Goal: Navigation & Orientation: Find specific page/section

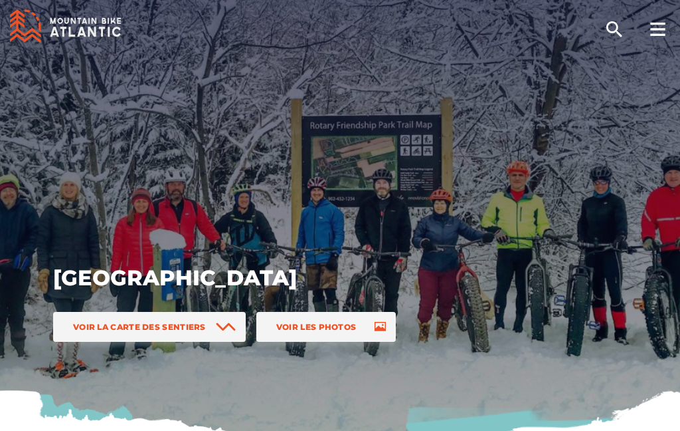
click at [337, 324] on span "Voir les photos" at bounding box center [316, 327] width 80 height 10
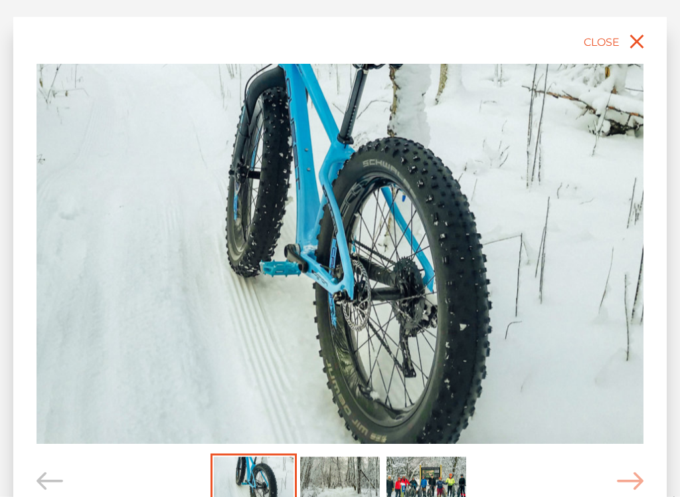
scroll to position [2563, 0]
click at [634, 430] on icon "Carousel Navigation" at bounding box center [630, 481] width 27 height 18
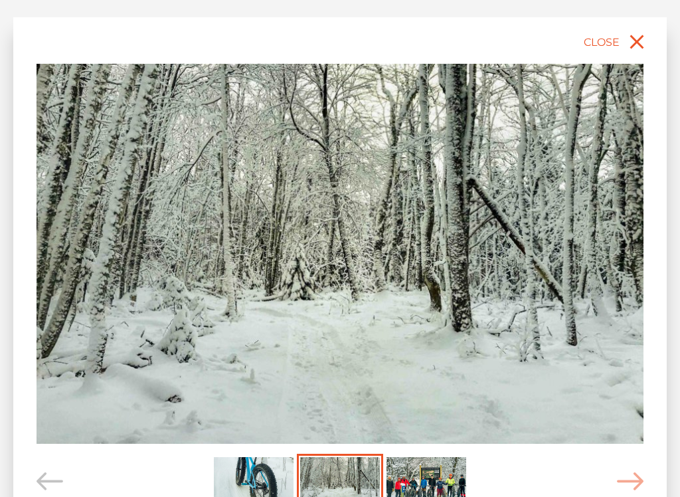
click at [635, 430] on icon "Carousel Navigation" at bounding box center [630, 481] width 27 height 18
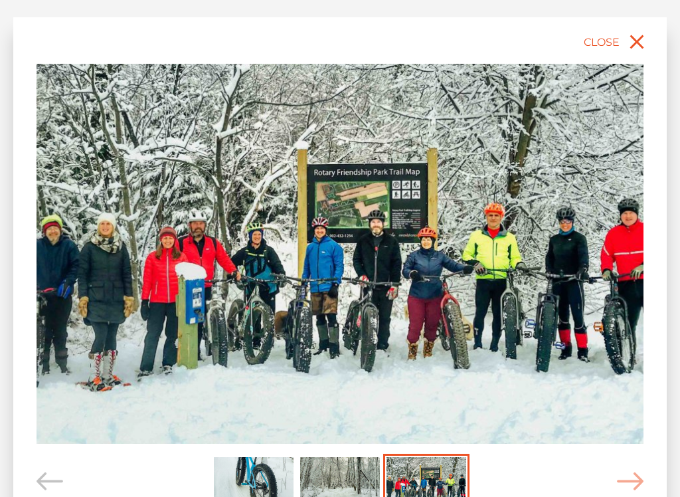
click at [633, 430] on span "Carousel Navigation" at bounding box center [630, 482] width 27 height 56
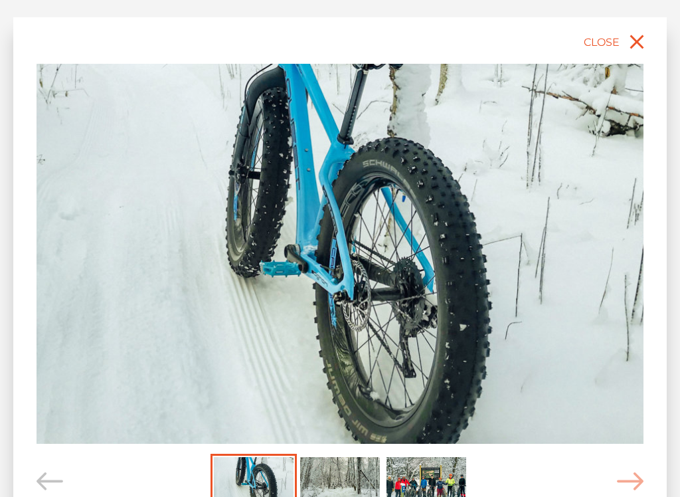
click at [641, 430] on span "Carousel Navigation" at bounding box center [630, 482] width 27 height 56
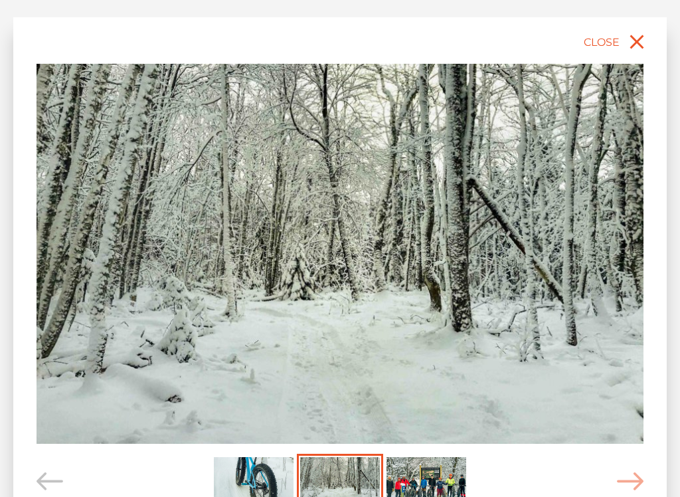
click at [637, 430] on icon "Carousel Navigation" at bounding box center [630, 481] width 27 height 18
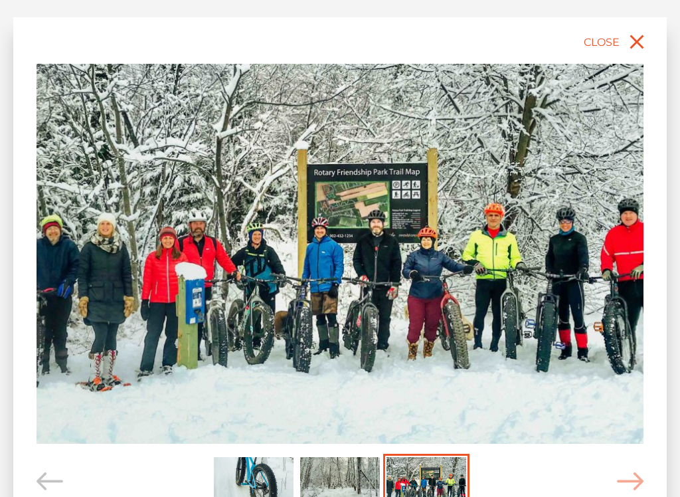
click at [639, 430] on span "Carousel Navigation" at bounding box center [630, 482] width 27 height 56
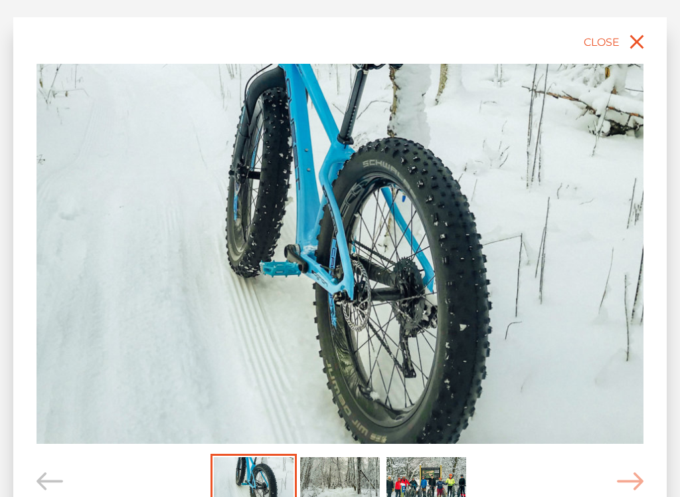
click at [637, 430] on span "Carousel Navigation" at bounding box center [630, 482] width 27 height 56
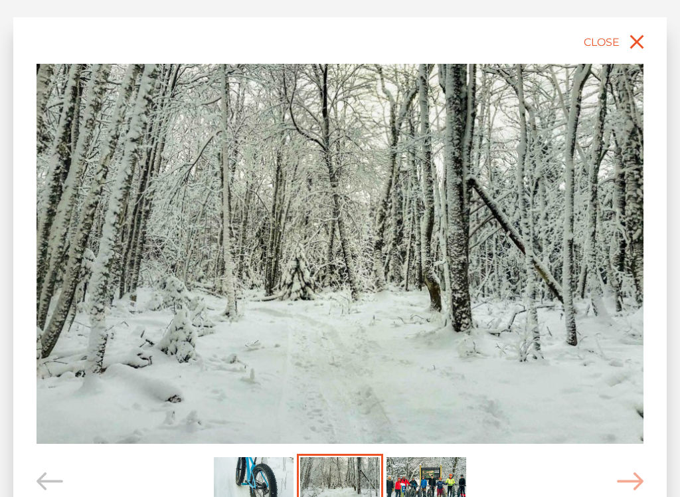
click at [639, 430] on span "Carousel Navigation" at bounding box center [630, 482] width 27 height 56
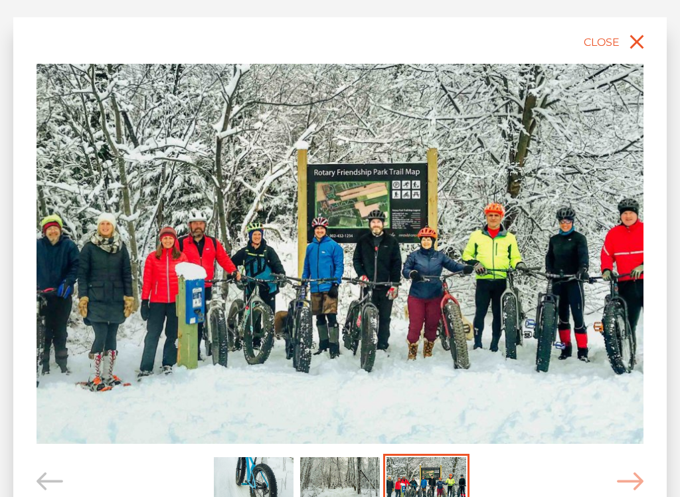
click at [635, 43] on icon "close" at bounding box center [638, 42] width 14 height 14
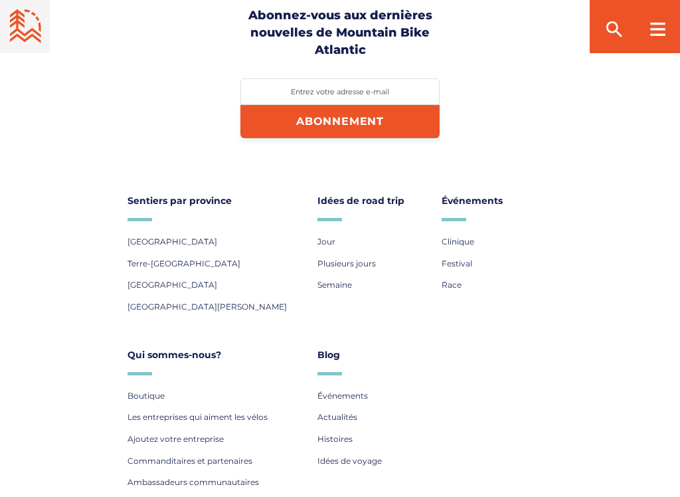
scroll to position [4619, 0]
click at [213, 302] on span "[GEOGRAPHIC_DATA][PERSON_NAME]" at bounding box center [207, 307] width 159 height 10
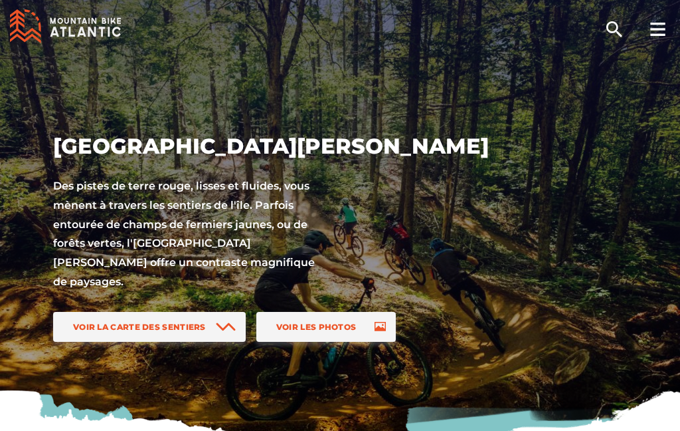
click at [193, 324] on span "Voir la carte des sentiers" at bounding box center [139, 327] width 133 height 10
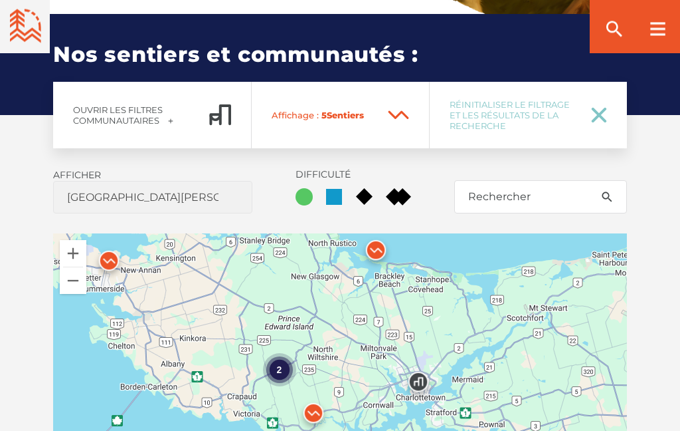
scroll to position [834, 0]
click at [292, 297] on div "2" at bounding box center [340, 399] width 574 height 332
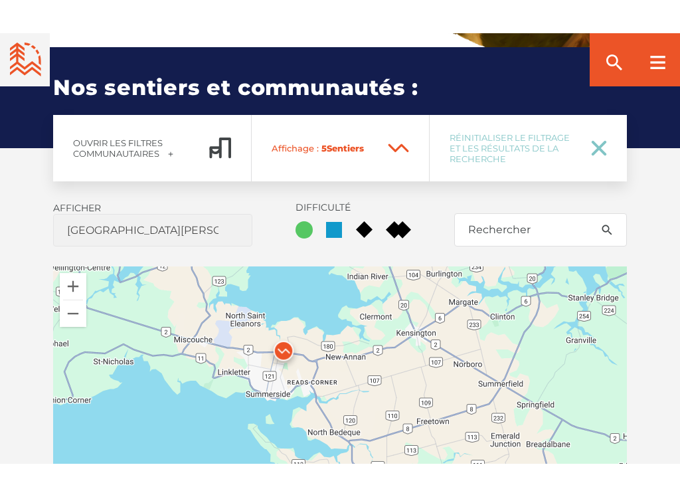
scroll to position [821, 0]
